Goal: Navigation & Orientation: Find specific page/section

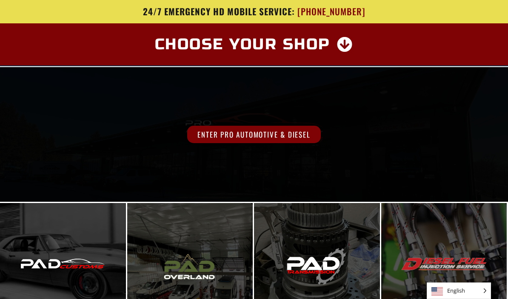
click at [261, 141] on span "Enter Pro Automotive & Diesel" at bounding box center [253, 134] width 133 height 17
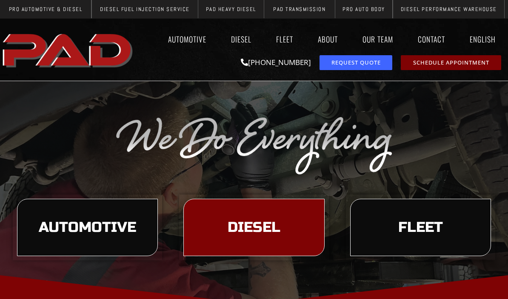
click at [251, 232] on span "Diesel" at bounding box center [253, 228] width 53 height 14
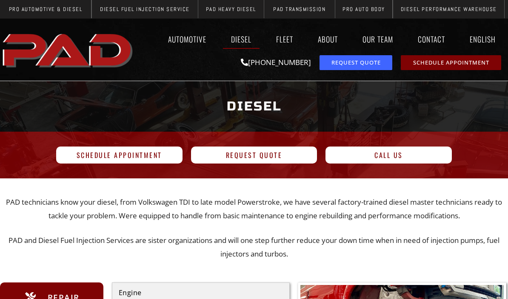
click at [65, 61] on img "pro automotive and diesel home page" at bounding box center [68, 49] width 137 height 45
